Goal: Check status

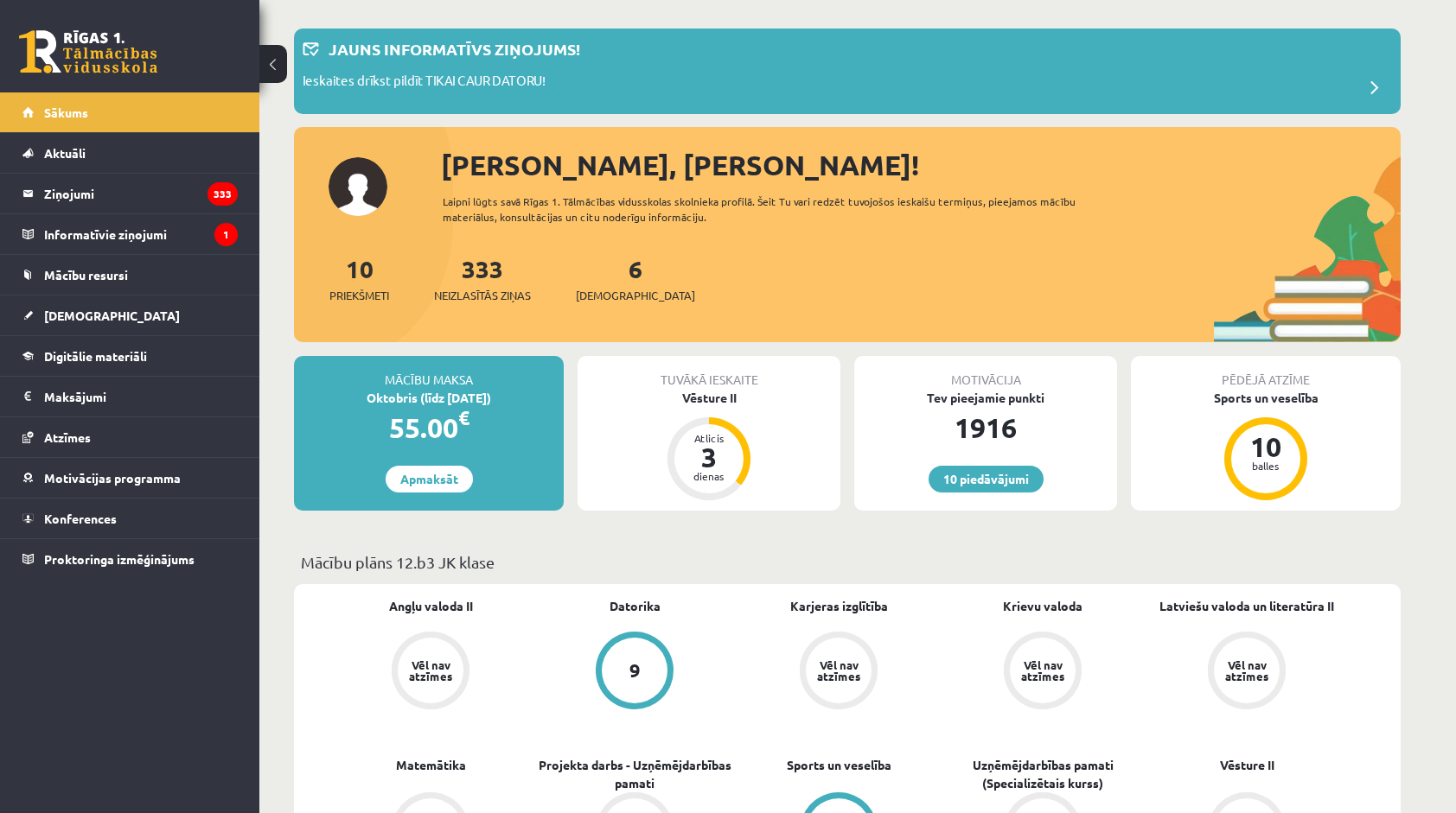
scroll to position [86, 0]
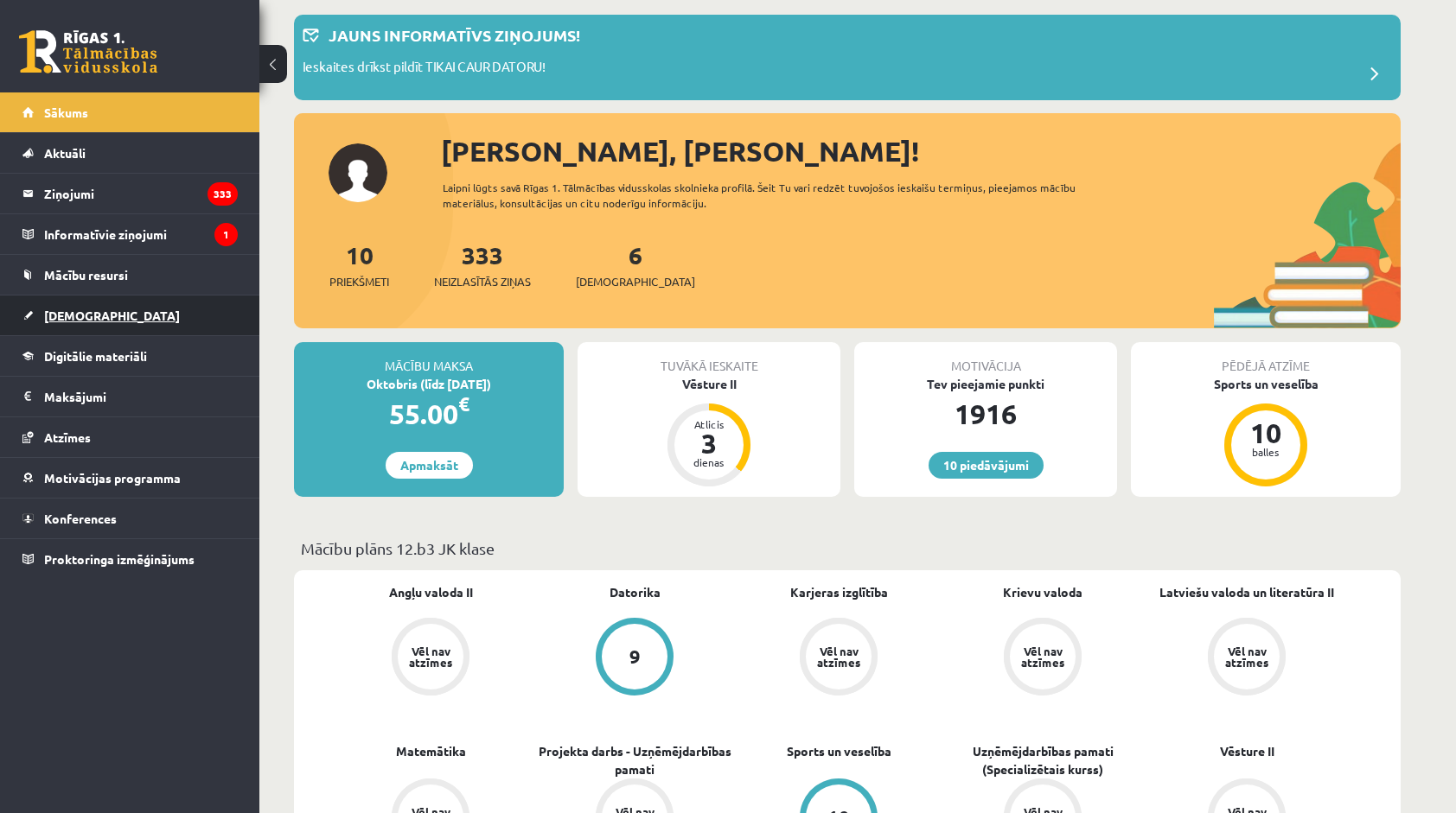
click at [81, 301] on link "[DEMOGRAPHIC_DATA]" at bounding box center [129, 316] width 215 height 40
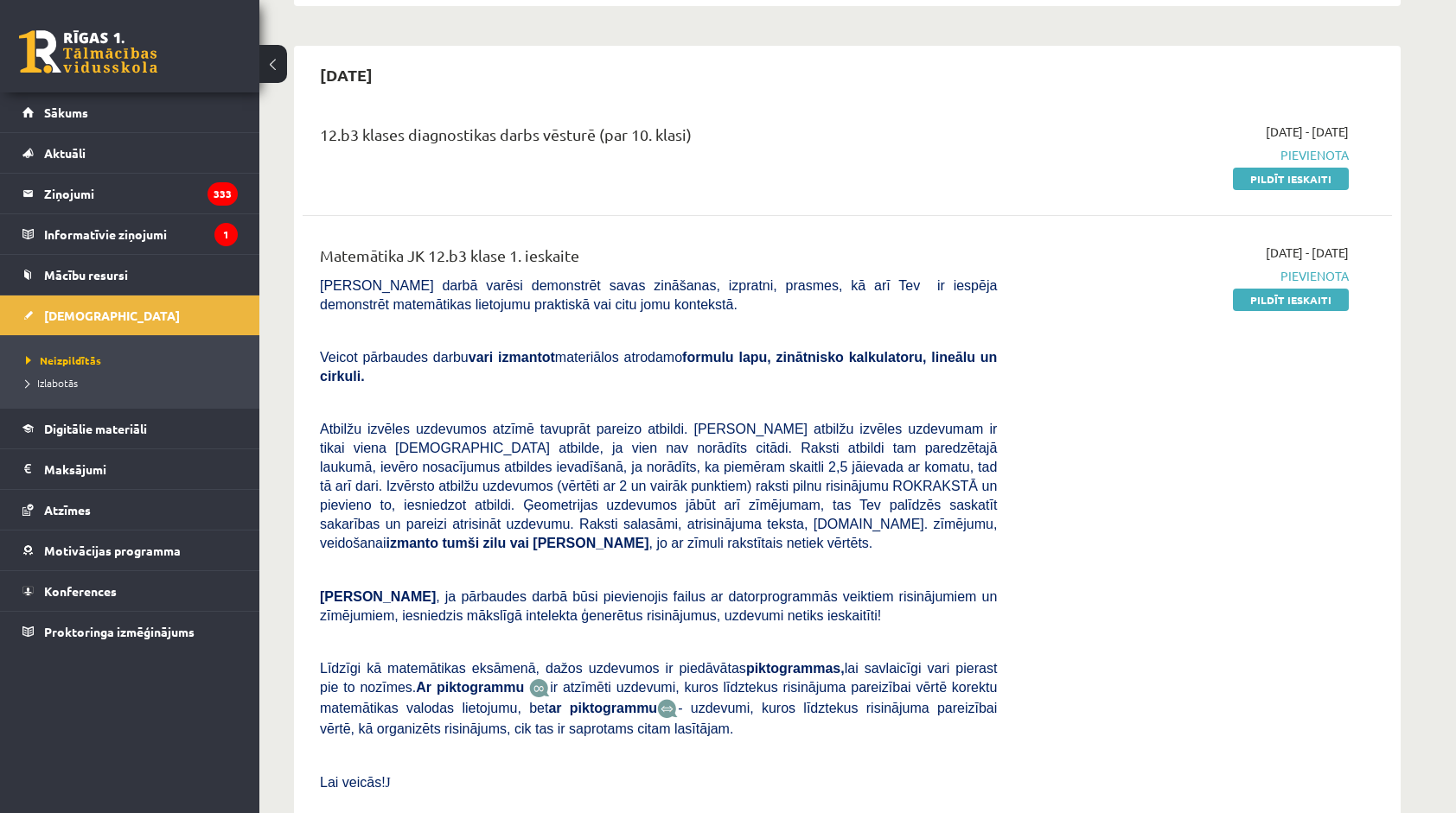
scroll to position [519, 0]
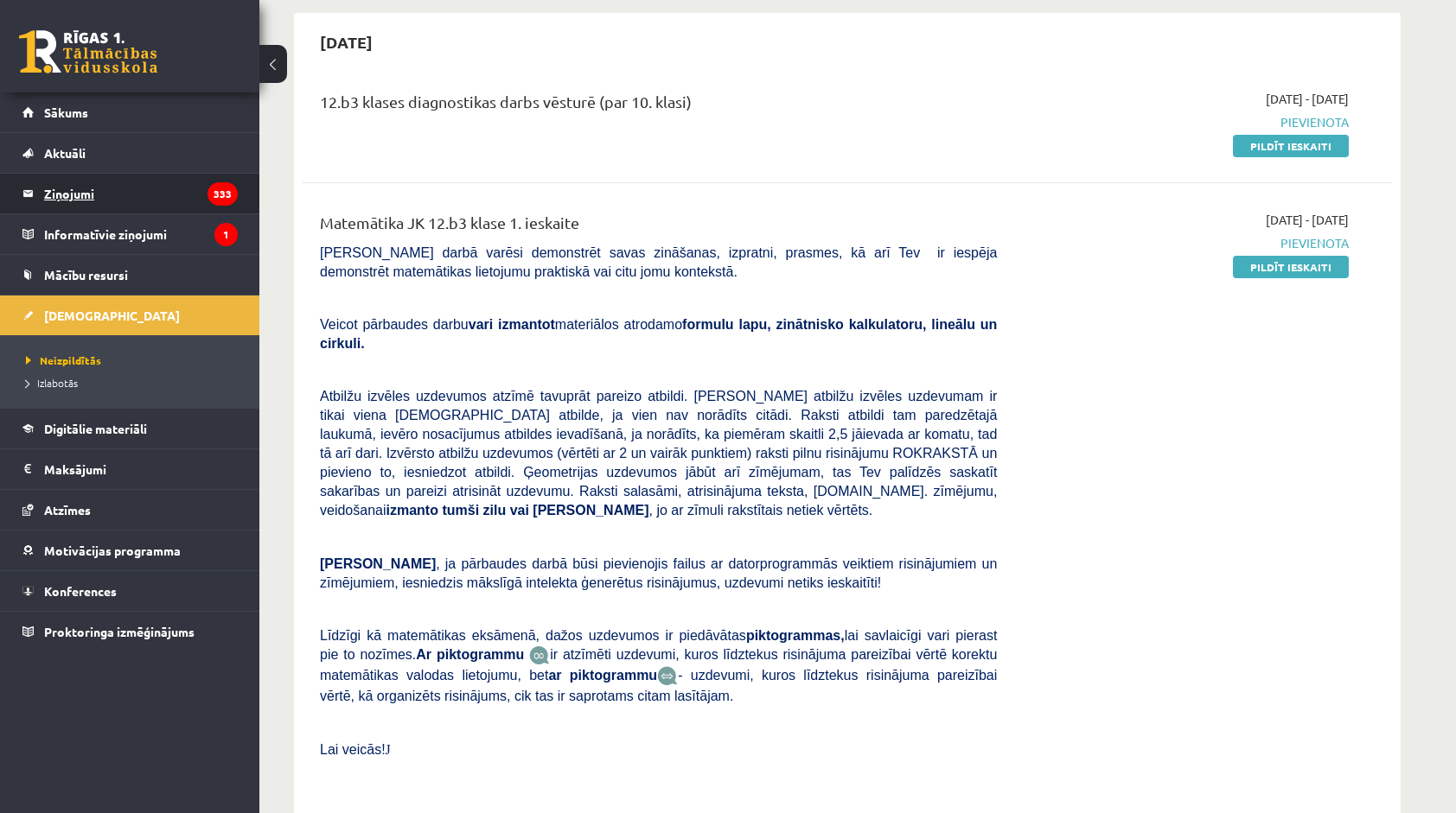
click at [107, 192] on legend "Ziņojumi 333" at bounding box center [140, 193] width 193 height 40
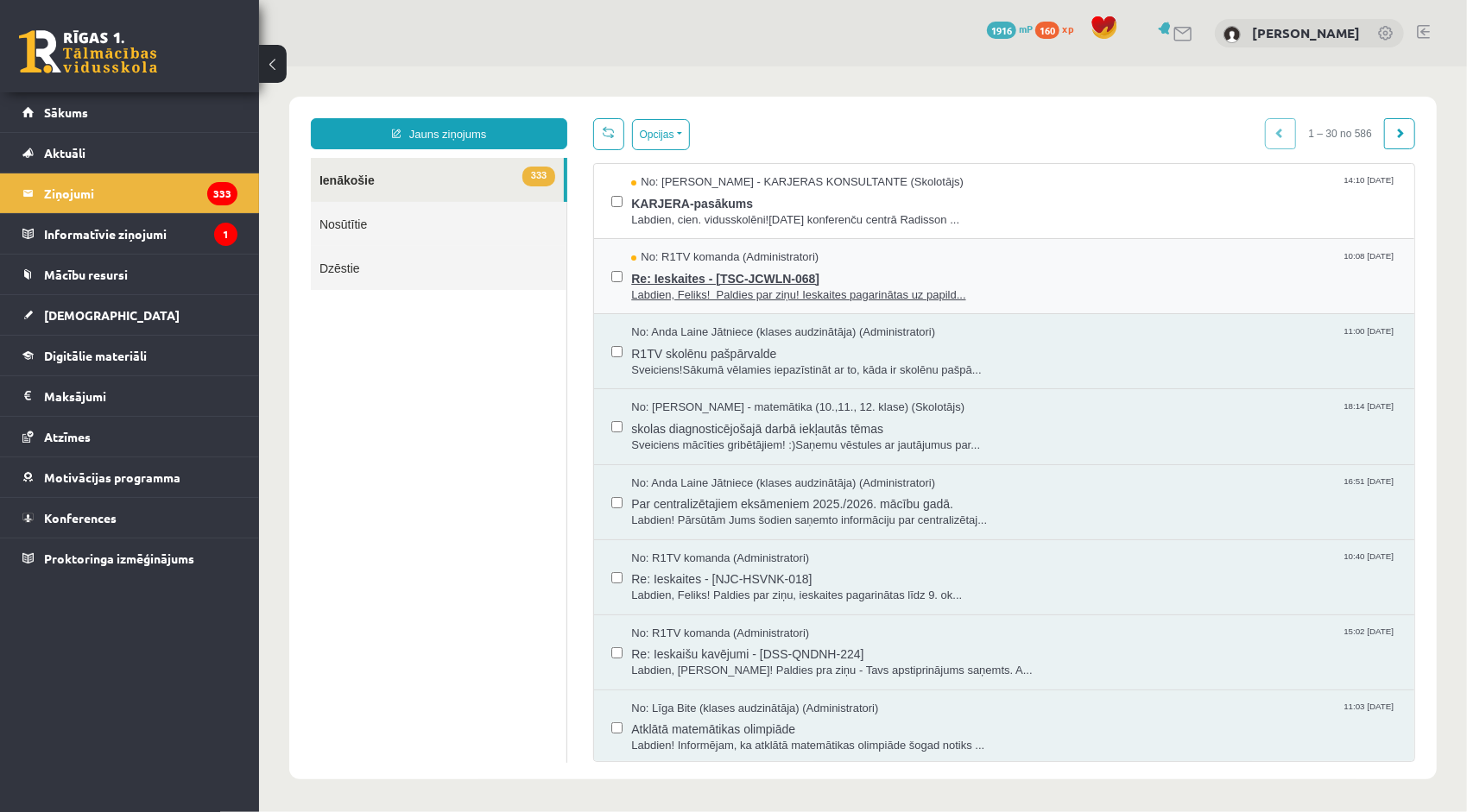
click at [704, 293] on span "Labdien, Feliks! Paldies par ziņu! Ieskaites pagarinātas uz papild..." at bounding box center [1014, 295] width 766 height 16
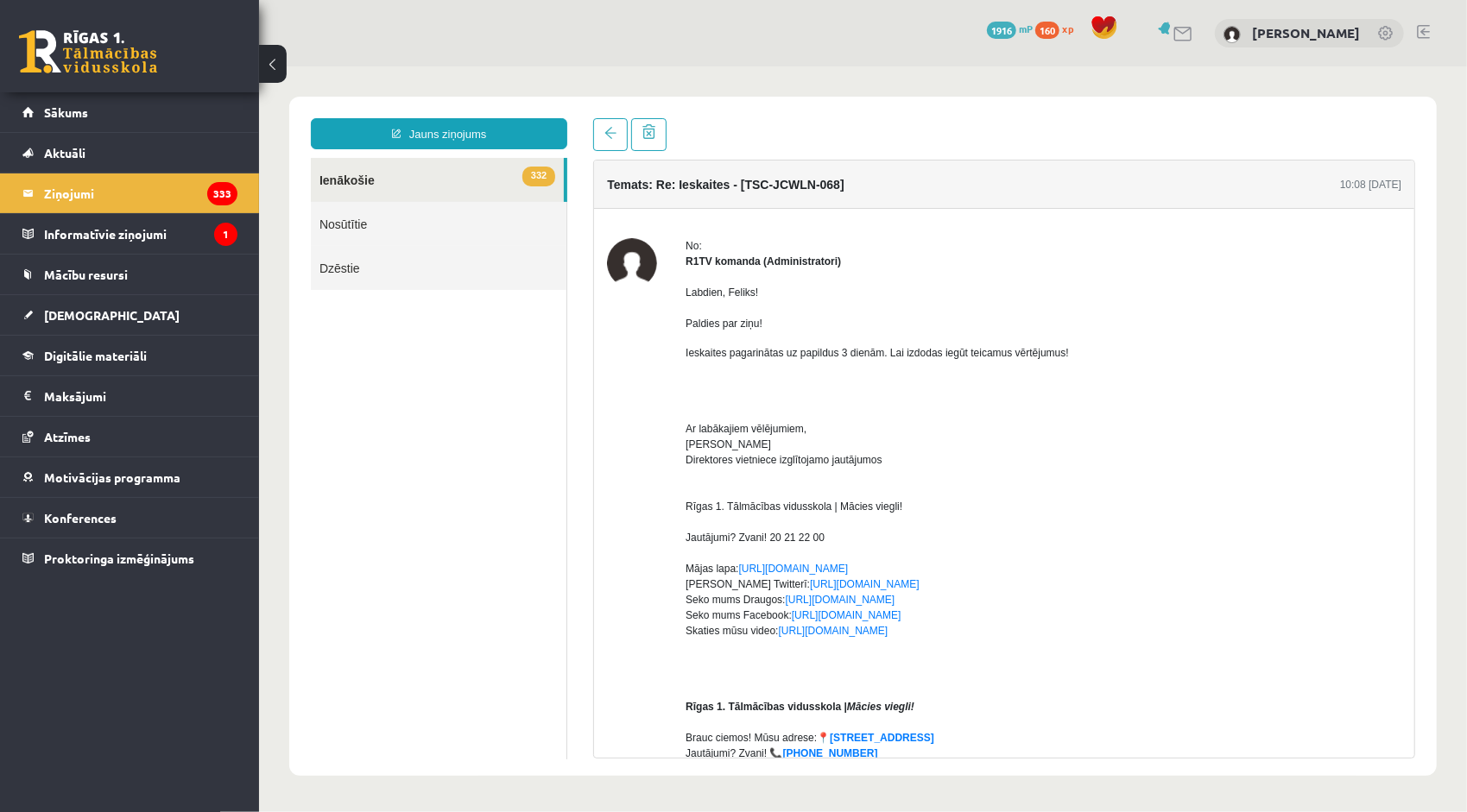
drag, startPoint x: 705, startPoint y: 345, endPoint x: 1067, endPoint y: 353, distance: 362.1
click at [1067, 353] on div "Labdien, Feliks! Paldies par ziņu! Ieskaites pagarinātas uz papildus 3 dienām. …" at bounding box center [1043, 710] width 716 height 884
click at [1068, 353] on p "Ieskaites pagarinātas uz papildus 3 dienām. Lai izdodas iegūt teicamus vērtējum…" at bounding box center [1043, 352] width 716 height 15
click at [1062, 353] on p "Ieskaites pagarinātas uz papildus 3 dienām. Lai izdodas iegūt teicamus vērtējum…" at bounding box center [1043, 352] width 716 height 15
click at [1056, 353] on p "Ieskaites pagarinātas uz papildus 3 dienām. Lai izdodas iegūt teicamus vērtējum…" at bounding box center [1043, 352] width 716 height 15
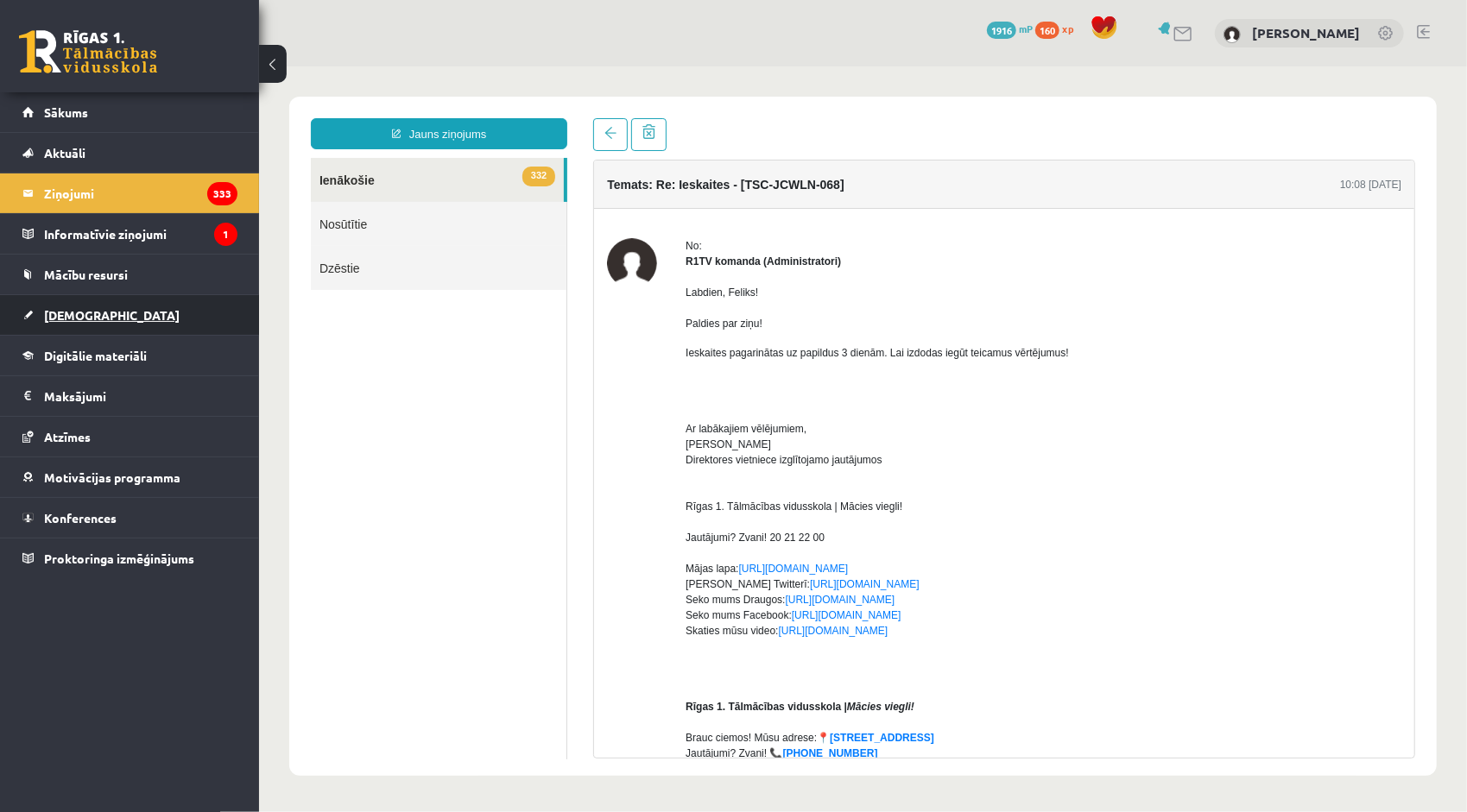
click at [57, 299] on link "[DEMOGRAPHIC_DATA]" at bounding box center [129, 315] width 215 height 40
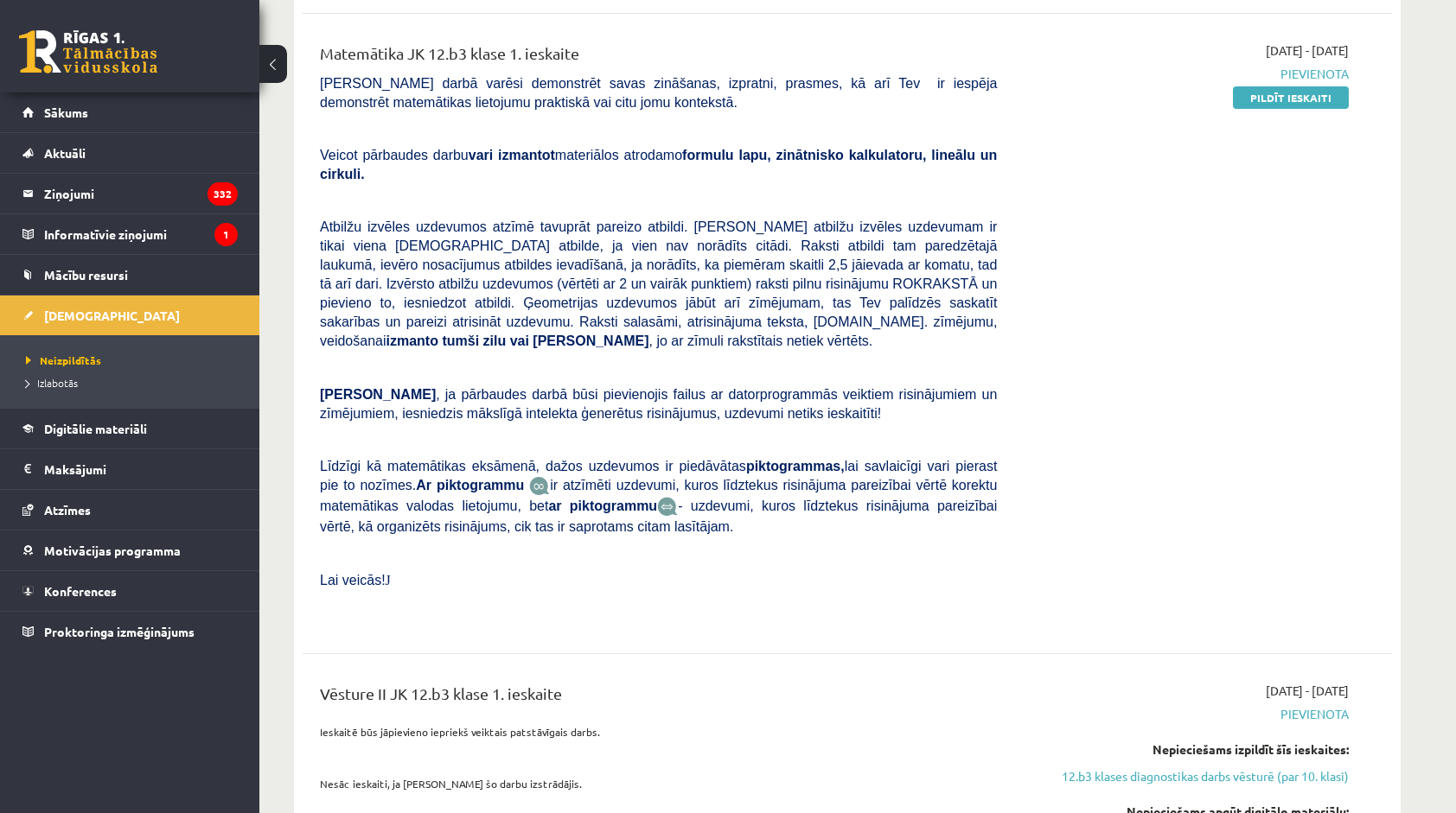
scroll to position [605, 0]
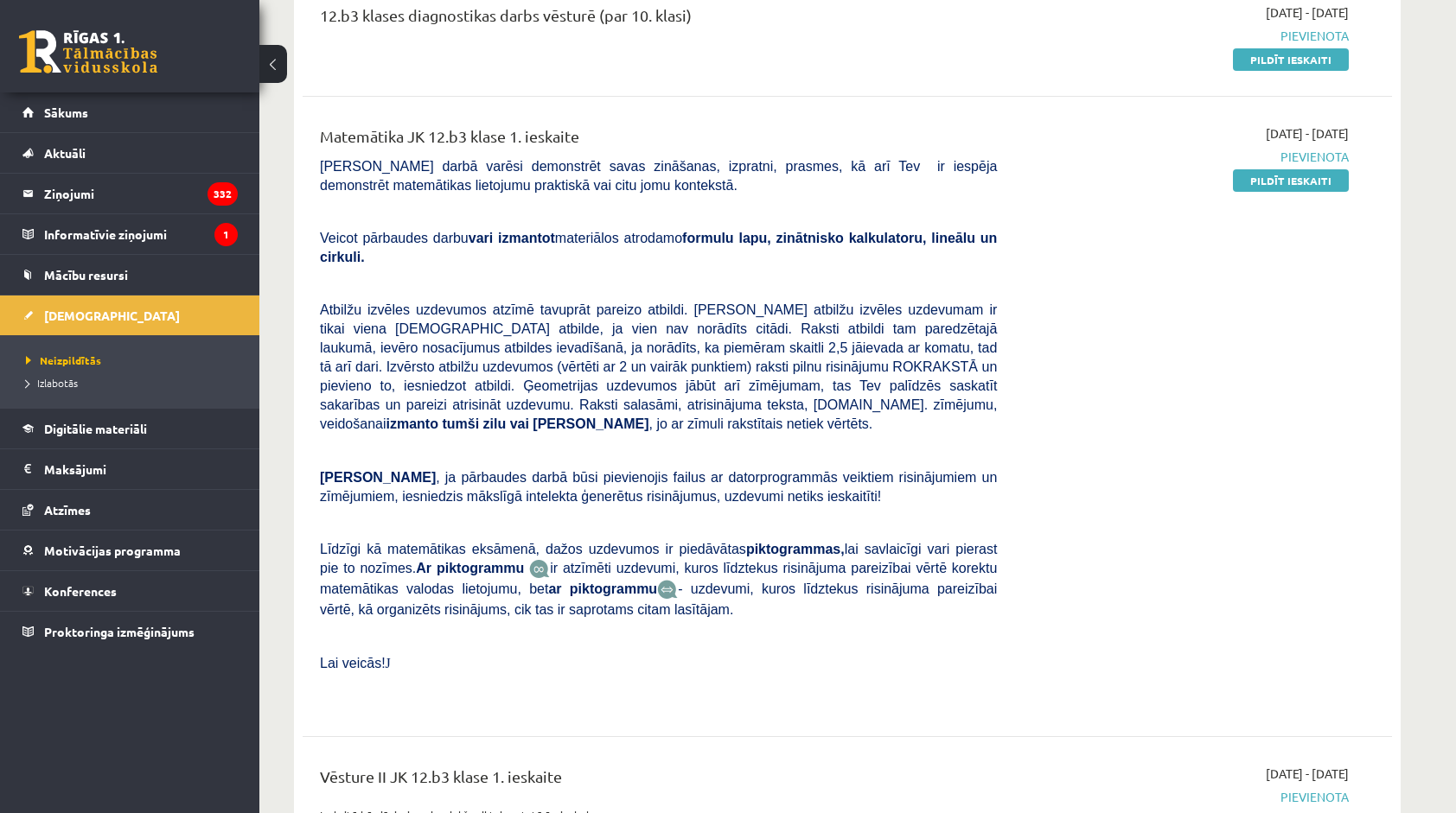
click at [1151, 316] on div "[DATE] - [DATE] [GEOGRAPHIC_DATA] Pildīt ieskaiti" at bounding box center [1185, 416] width 352 height 584
